Goal: Information Seeking & Learning: Find specific page/section

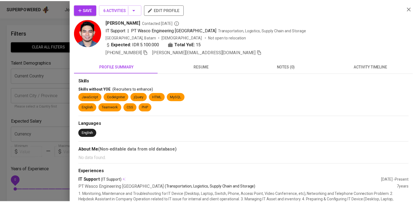
scroll to position [646, 0]
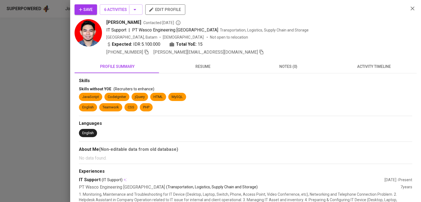
click at [57, 62] on div at bounding box center [210, 101] width 421 height 202
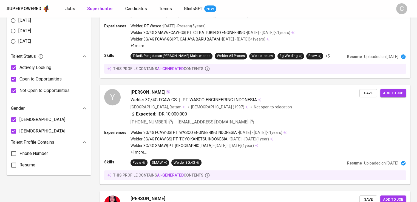
scroll to position [0, 0]
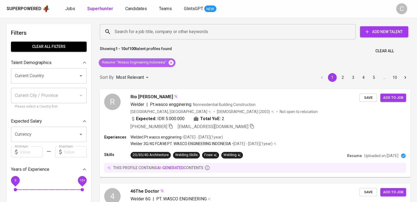
click at [170, 61] on icon at bounding box center [170, 62] width 5 height 5
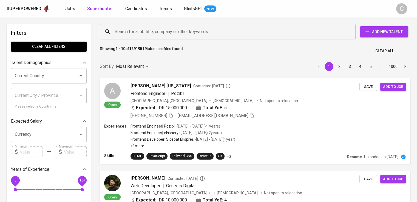
click at [190, 24] on div "Search for a job title, company or other keywords" at bounding box center [228, 31] width 256 height 15
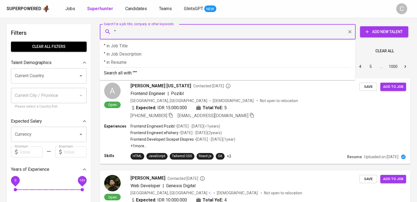
paste input "Ares Kusuma Raya"
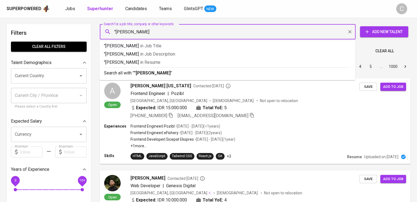
type input ""Ares Kusuma Raya""
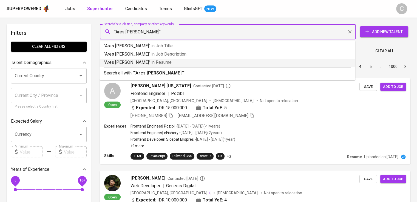
click at [216, 62] on p ""Ares Kusuma Raya" in Resume" at bounding box center [227, 62] width 247 height 7
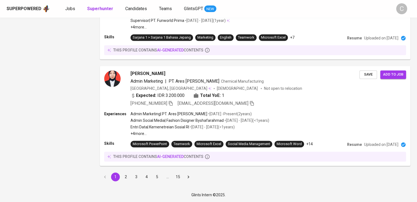
scroll to position [828, 0]
click at [172, 104] on icon "button" at bounding box center [170, 103] width 5 height 5
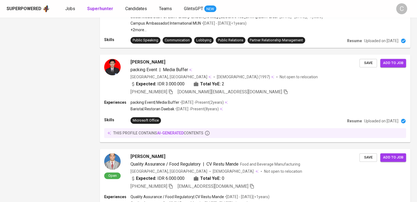
scroll to position [0, 0]
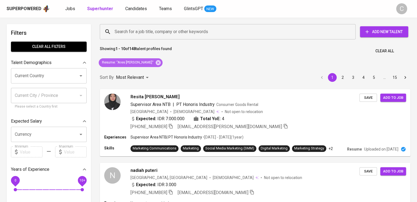
drag, startPoint x: 155, startPoint y: 64, endPoint x: 156, endPoint y: 59, distance: 4.7
click at [155, 64] on icon at bounding box center [158, 63] width 6 height 6
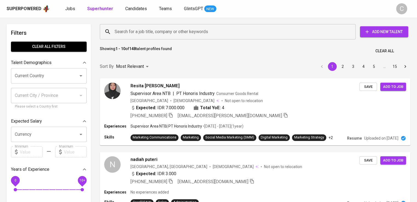
click at [176, 40] on div "Search for a job title, company or other keywords Search for a job title, compa…" at bounding box center [254, 32] width 310 height 18
click at [185, 36] on input "Search for a job title, company or other keywords" at bounding box center [228, 32] width 231 height 10
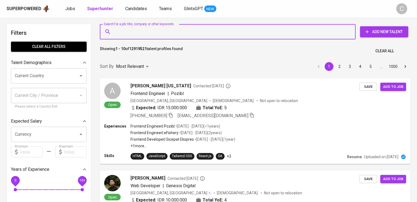
click at [168, 27] on input "Search for a job title, company or other keywords" at bounding box center [228, 32] width 231 height 10
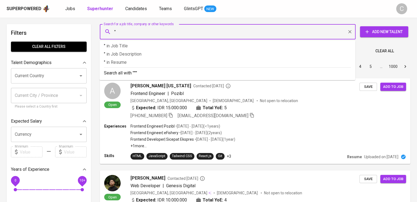
paste input "PRIMA YASA GROUP"
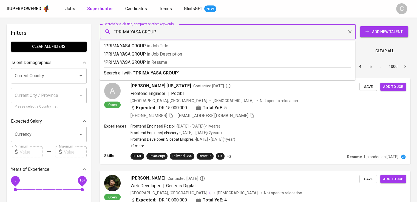
type input ""PRIMA YASA GROUP""
click at [194, 64] on p ""PRIMA YASA GROUP" in Resume" at bounding box center [227, 62] width 247 height 7
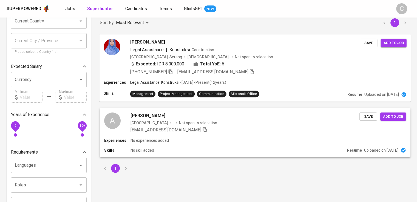
scroll to position [53, 0]
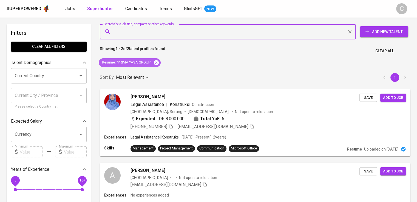
click at [157, 64] on icon at bounding box center [156, 62] width 5 height 5
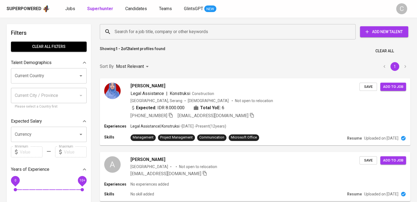
click at [156, 32] on input "Search for a job title, company or other keywords" at bounding box center [228, 32] width 231 height 10
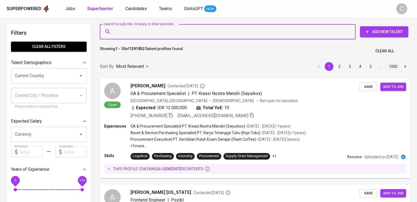
click at [156, 32] on input "Search for a job title, company or other keywords" at bounding box center [228, 32] width 231 height 10
paste input "Mandiri Citra Makmur"
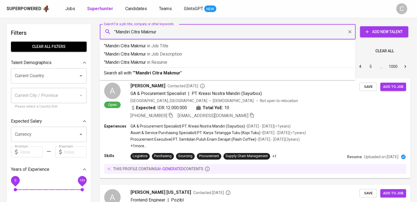
type input ""Mandiri Citra Makmur""
click at [160, 65] on span "in Resume" at bounding box center [158, 62] width 20 height 5
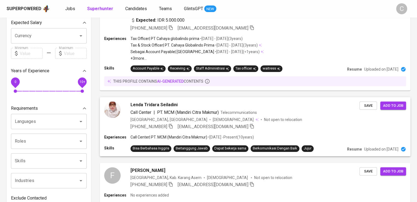
scroll to position [92, 0]
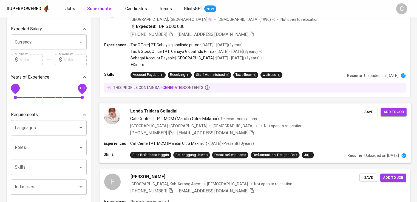
click at [166, 113] on span "Lenda Tridara Seiladini" at bounding box center [153, 111] width 47 height 7
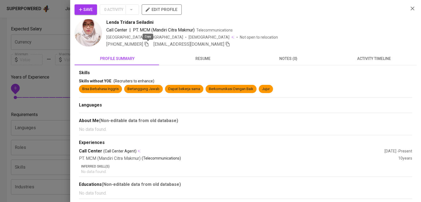
click at [148, 44] on icon "button" at bounding box center [146, 44] width 5 height 5
click at [301, 10] on div "Save 0 Activity edit profile" at bounding box center [238, 11] width 329 height 15
click at [39, 65] on div at bounding box center [210, 101] width 421 height 202
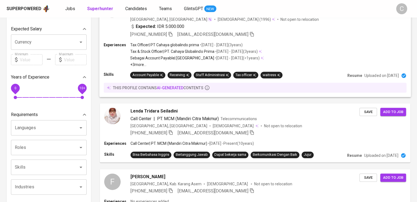
scroll to position [0, 0]
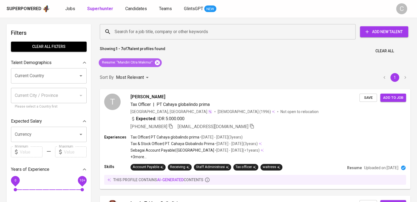
click at [160, 61] on icon at bounding box center [157, 63] width 6 height 6
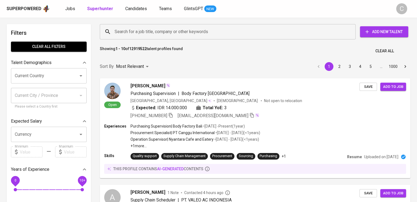
click at [151, 33] on input "Search for a job title, company or other keywords" at bounding box center [228, 32] width 231 height 10
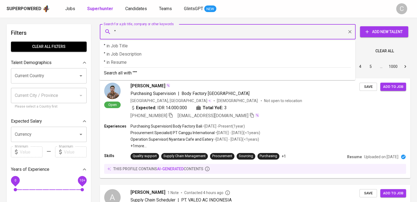
paste input "Karya Ekatama"
type input ""Karya Ekatama""
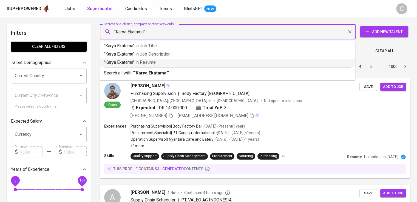
click at [163, 61] on p ""Karya Ekatama" in Resume" at bounding box center [227, 62] width 247 height 7
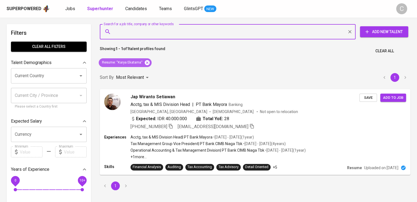
click at [149, 60] on icon at bounding box center [147, 63] width 6 height 6
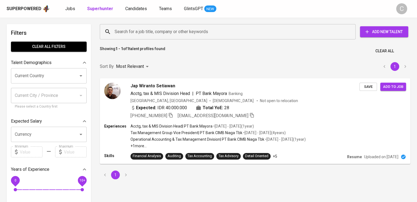
click at [158, 29] on input "Search for a job title, company or other keywords" at bounding box center [228, 32] width 231 height 10
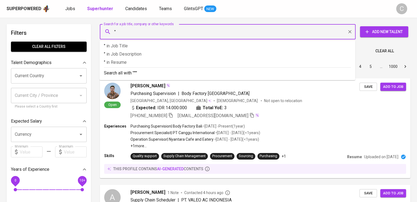
paste input "Royal Assetindo"
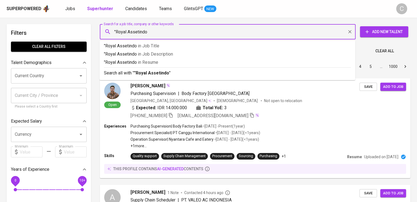
type input ""Royal Assetindo""
click at [165, 63] on p ""Royal Assetindo" in Resume" at bounding box center [227, 62] width 247 height 7
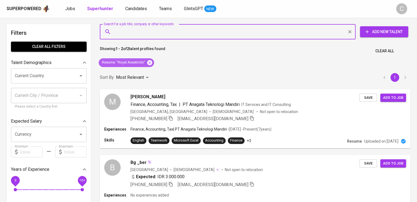
click at [147, 61] on icon at bounding box center [149, 62] width 5 height 5
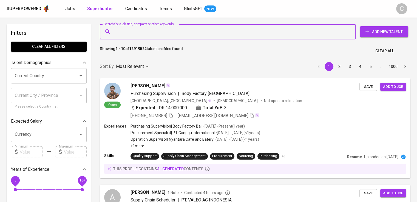
drag, startPoint x: 149, startPoint y: 31, endPoint x: 253, endPoint y: 55, distance: 107.2
click at [253, 55] on div "Showing 1 - 10 of 12919522 talent profiles found Clear All" at bounding box center [254, 49] width 317 height 13
click at [216, 34] on input "Search for a job title, company or other keywords" at bounding box center [228, 32] width 231 height 10
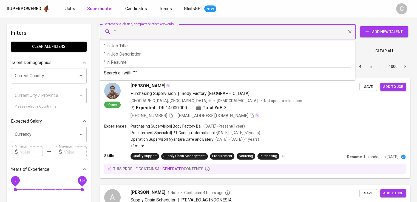
paste input "PT. PELAYARAN PRIMA MAJU SEJAHTERA"
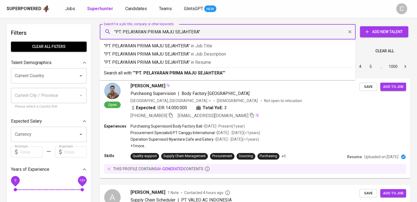
click at [123, 31] on input ""PT. PELAYARAN PRIMA MAJU SEJAHTERA"" at bounding box center [228, 32] width 231 height 10
type input ""PELAYARAN PRIMA MAJU SEJAHTERA""
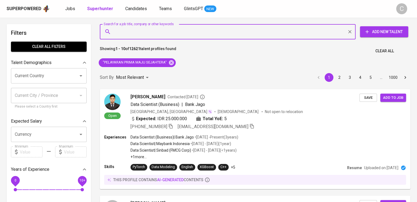
click at [167, 30] on input "Search for a job title, company or other keywords" at bounding box center [228, 32] width 231 height 10
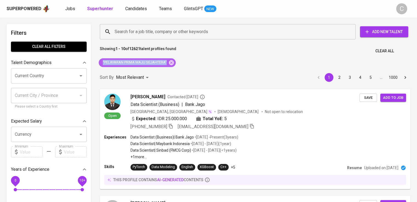
drag, startPoint x: 167, startPoint y: 62, endPoint x: 102, endPoint y: 65, distance: 65.0
click at [102, 65] on div ""PELAYARAN PRIMA MAJU SEJAHTERA"" at bounding box center [137, 62] width 77 height 9
click at [169, 65] on icon at bounding box center [171, 63] width 6 height 6
click at [173, 69] on div "Sort By Most Relevant MOST_RELEVANT 1 2 3 4 5 … 1000" at bounding box center [254, 77] width 317 height 17
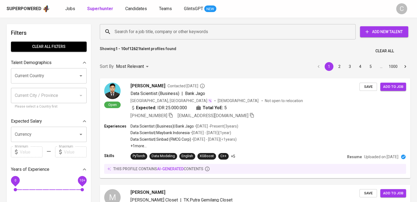
click at [171, 36] on input "Search for a job title, company or other keywords" at bounding box center [228, 32] width 231 height 10
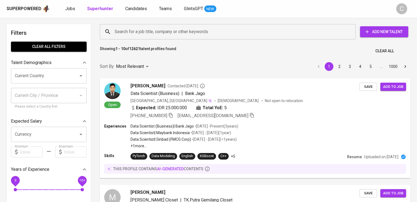
click at [171, 36] on input "Search for a job title, company or other keywords" at bounding box center [228, 32] width 231 height 10
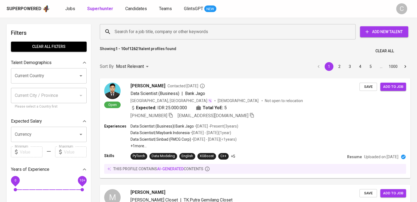
click at [171, 36] on input "Search for a job title, company or other keywords" at bounding box center [228, 32] width 231 height 10
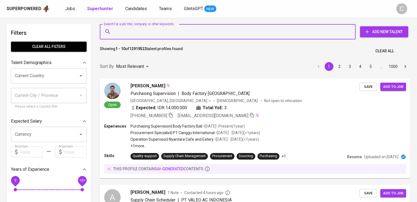
click at [177, 34] on input "Search for a job title, company or other keywords" at bounding box center [228, 32] width 231 height 10
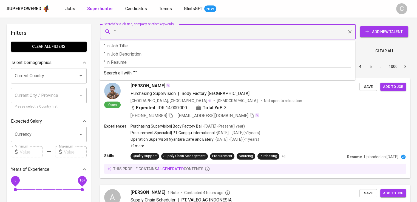
paste input ""PELAYARAN PRIMA MAJU SEJAHTERA""
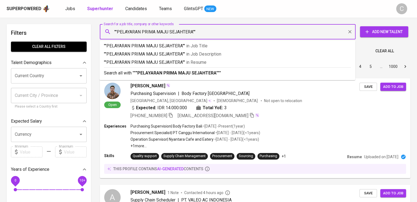
type input """PELAYARAN PRIMA MAJU SEJAHTERA""
click at [182, 64] on p """PELAYARAN PRIMA MAJU SEJAHTERA" in Resume" at bounding box center [227, 62] width 247 height 7
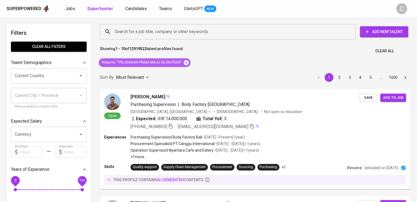
click at [185, 60] on icon at bounding box center [186, 63] width 6 height 6
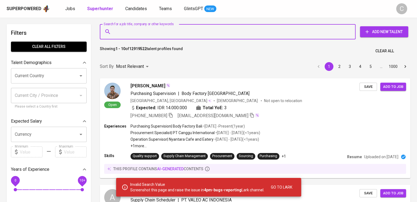
click at [157, 35] on input "Search for a job title, company or other keywords" at bounding box center [228, 32] width 231 height 10
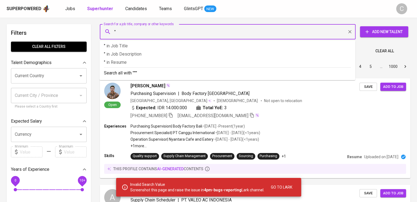
paste input "CV Jekso Utama"
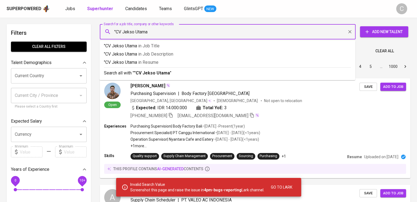
type input ""CV Jekso Utama""
click at [173, 62] on p ""CV Jekso Utama" in Resume" at bounding box center [227, 62] width 247 height 7
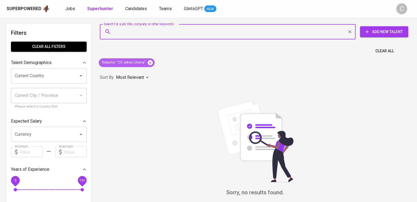
click at [152, 64] on icon at bounding box center [150, 63] width 6 height 6
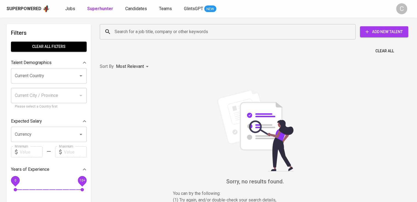
click at [156, 34] on input "Search for a job title, company or other keywords" at bounding box center [228, 32] width 231 height 10
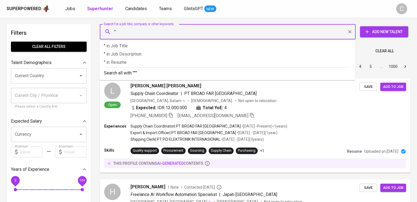
paste input "[PERSON_NAME] indonesia"
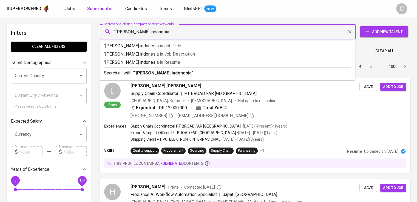
type input ""[PERSON_NAME] indonesia""
click at [244, 63] on p ""michael page indonesia" in Resume" at bounding box center [227, 62] width 247 height 7
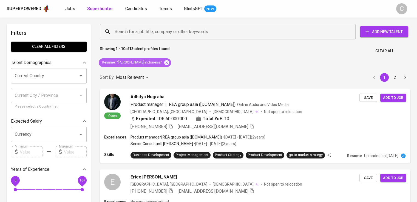
click at [163, 61] on icon at bounding box center [166, 63] width 6 height 6
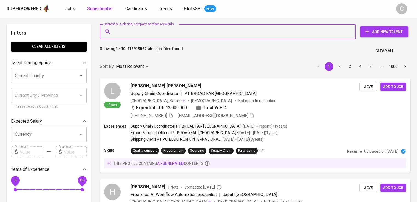
click at [157, 28] on input "Search for a job title, company or other keywords" at bounding box center [228, 32] width 231 height 10
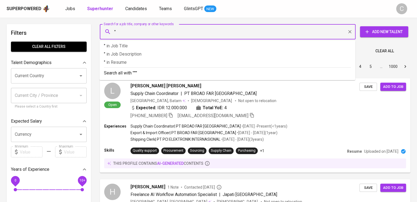
paste input "KSP Cahaya Mitra Siaga"
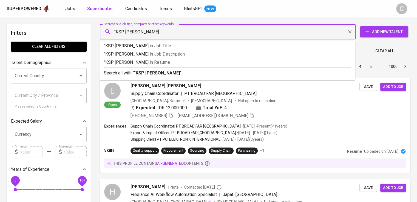
type input ""KSP Cahaya Mitra Siaga""
click at [167, 59] on p ""KSP Cahaya Mitra Siaga" in Resume" at bounding box center [227, 62] width 247 height 7
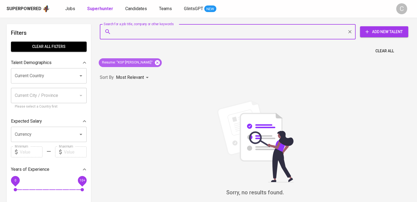
click at [160, 62] on icon at bounding box center [157, 62] width 5 height 5
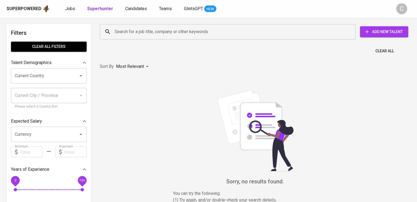
click at [153, 26] on div "Search for a job title, company or other keywords" at bounding box center [228, 31] width 256 height 15
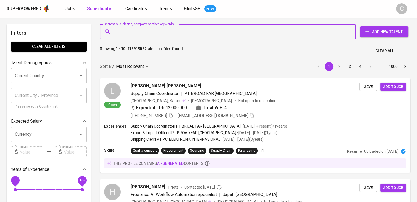
click at [153, 26] on div "Search for a job title, company or other keywords" at bounding box center [228, 31] width 256 height 15
paste input "ETERCON PHARMA"
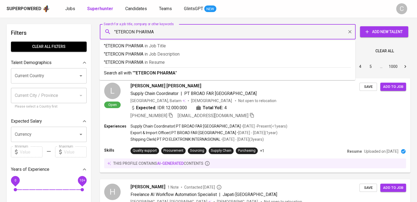
type input ""ETERCON PHARMA""
click at [174, 59] on p ""ETERCON PHARMA" in Resume" at bounding box center [227, 62] width 247 height 7
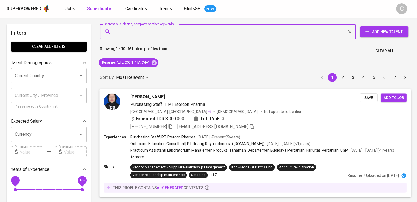
click at [222, 124] on span "yudhapratiwi95@gmail.com" at bounding box center [215, 126] width 77 height 7
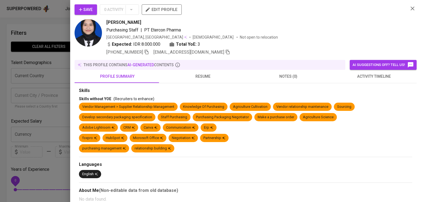
click at [313, 38] on div "Indonesia, Magelang Female Not open to relocation" at bounding box center [254, 37] width 297 height 5
click at [148, 52] on icon "button" at bounding box center [147, 52] width 4 height 5
click at [276, 19] on div "Save 0 Activity edit profile" at bounding box center [238, 11] width 329 height 15
